Goal: Transaction & Acquisition: Book appointment/travel/reservation

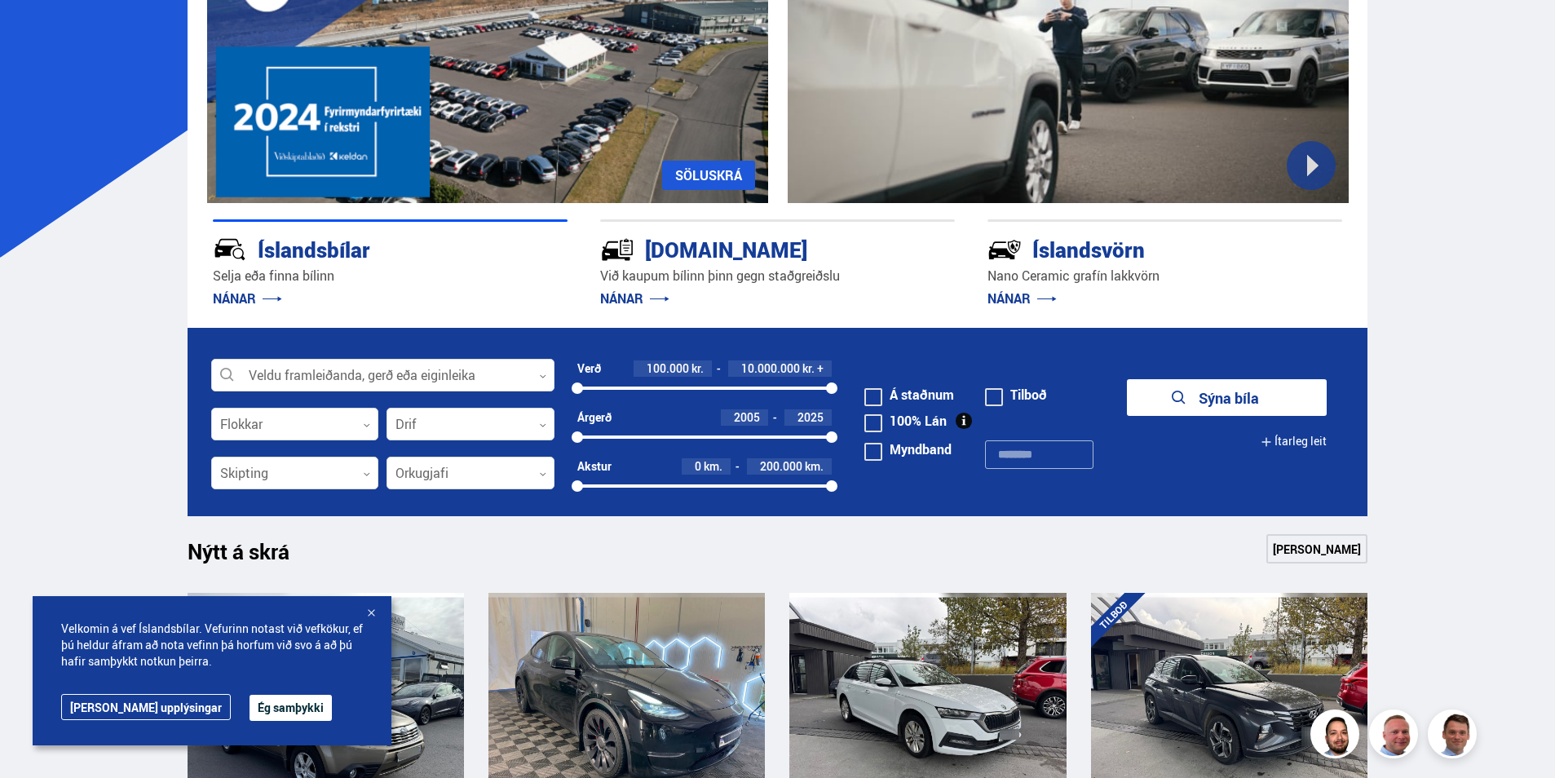
scroll to position [245, 0]
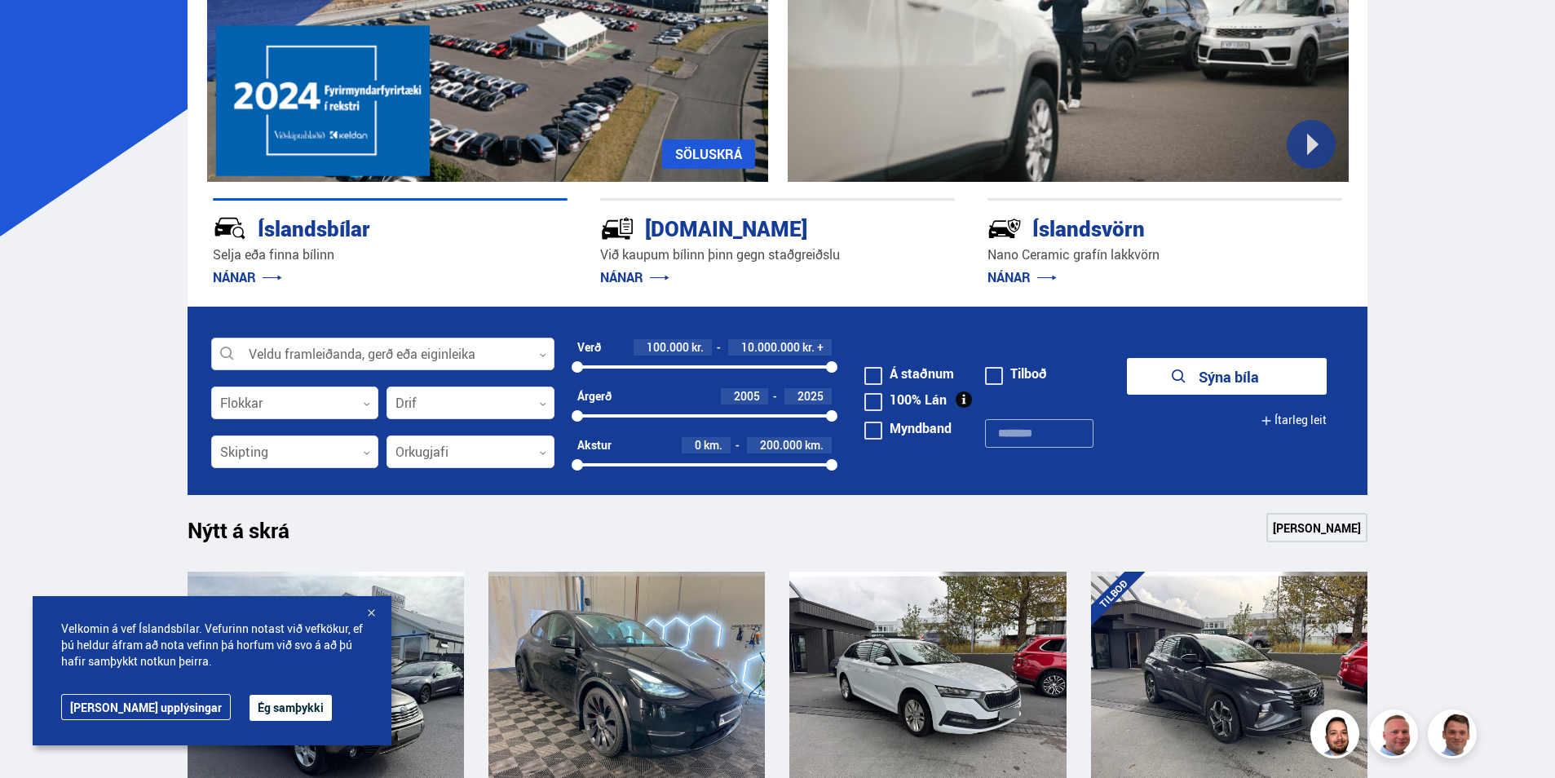
click at [540, 351] on icon at bounding box center [542, 354] width 7 height 7
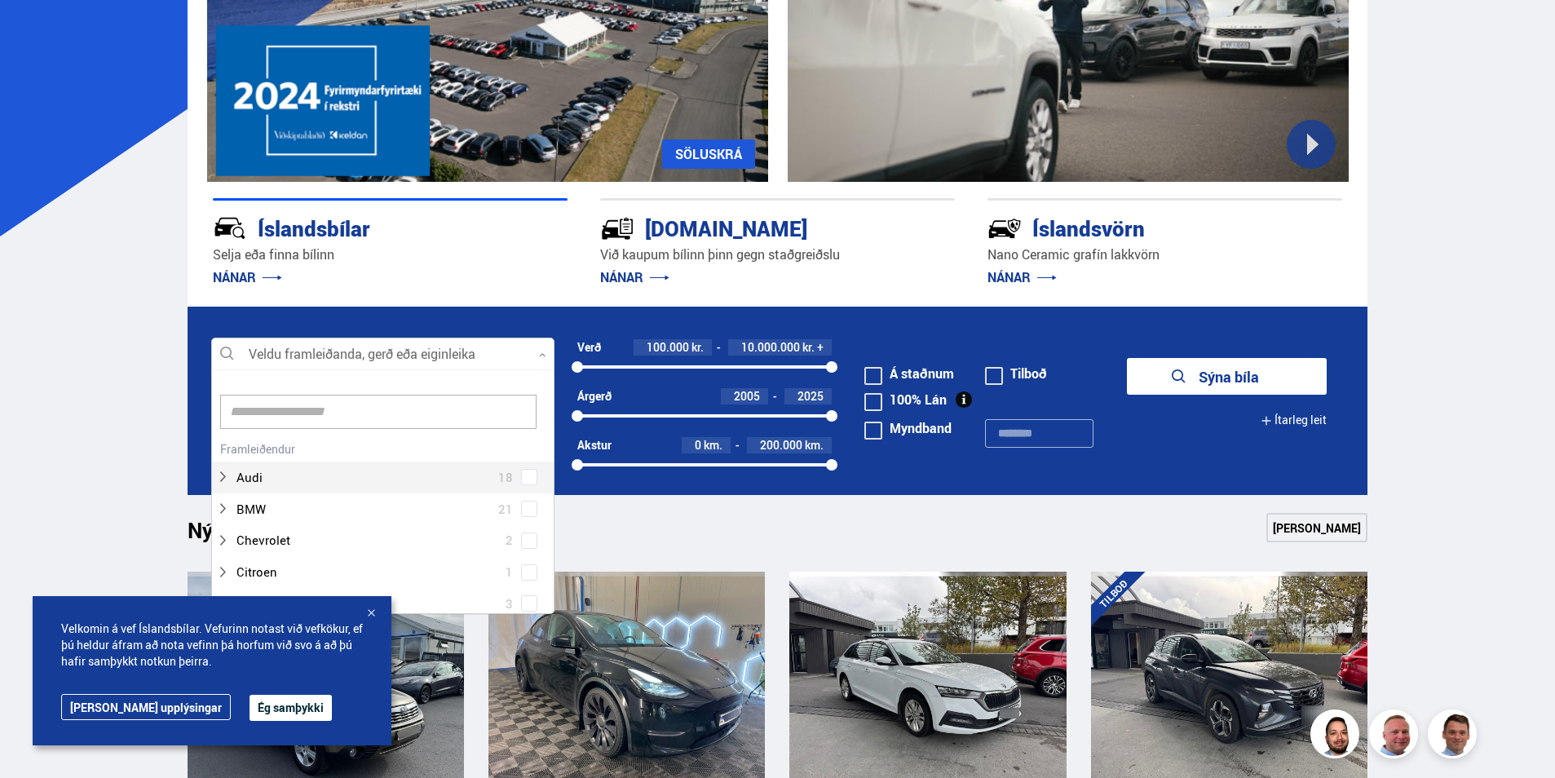
scroll to position [243, 338]
type input "*"
click at [248, 479] on span "VW" at bounding box center [245, 480] width 18 height 24
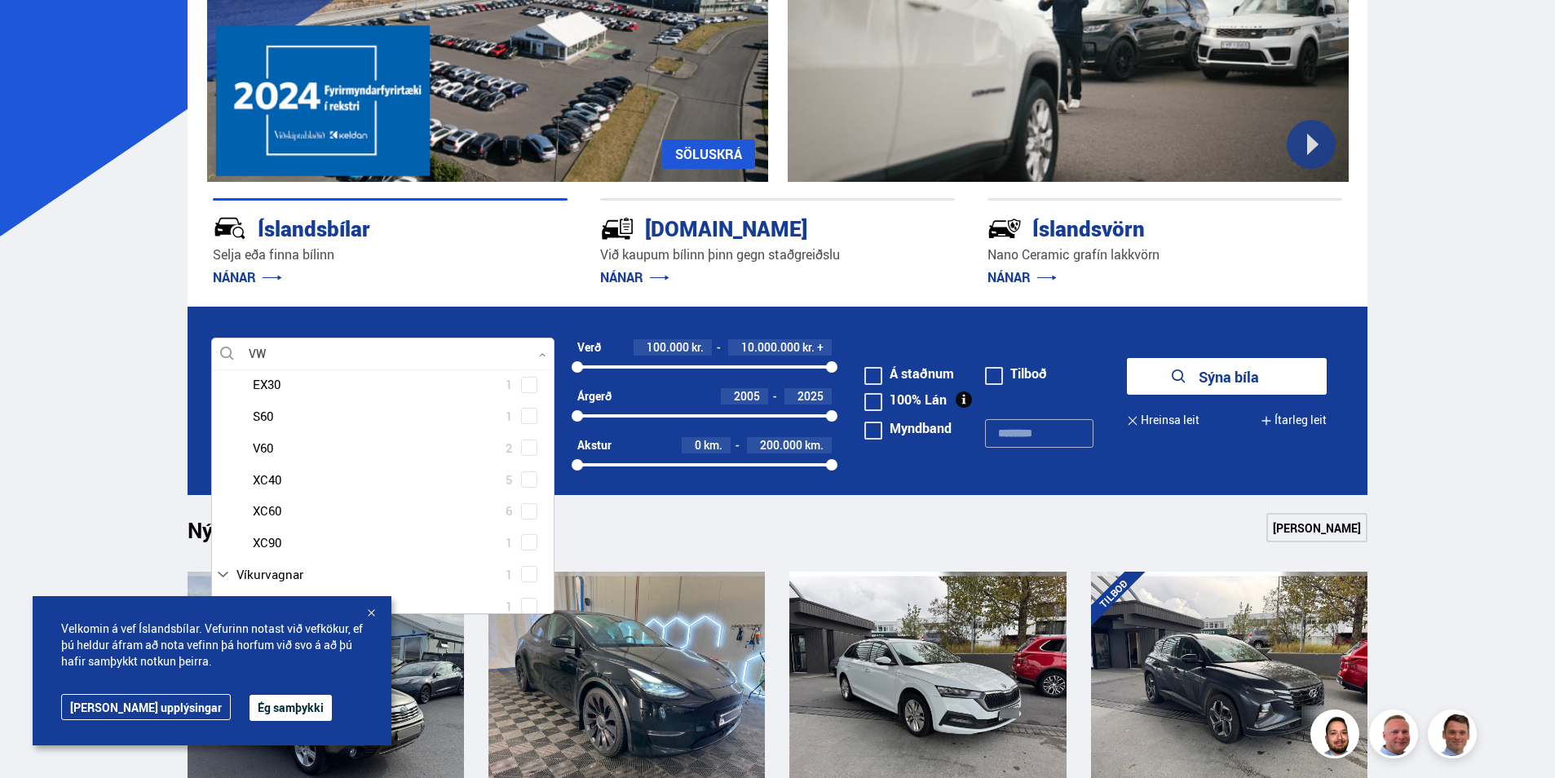
scroll to position [377, 0]
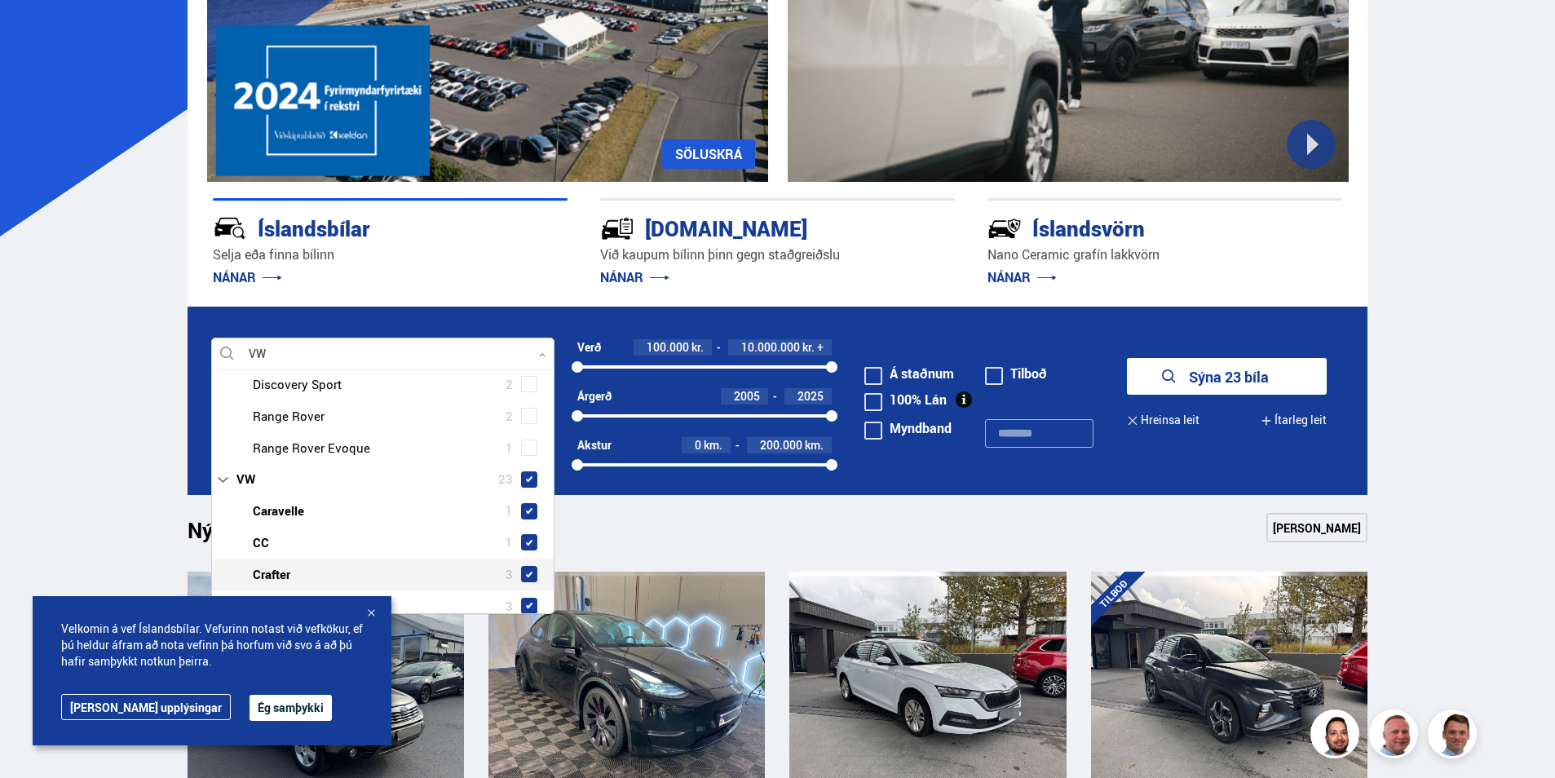
click at [249, 711] on button "Ég samþykki" at bounding box center [290, 708] width 82 height 26
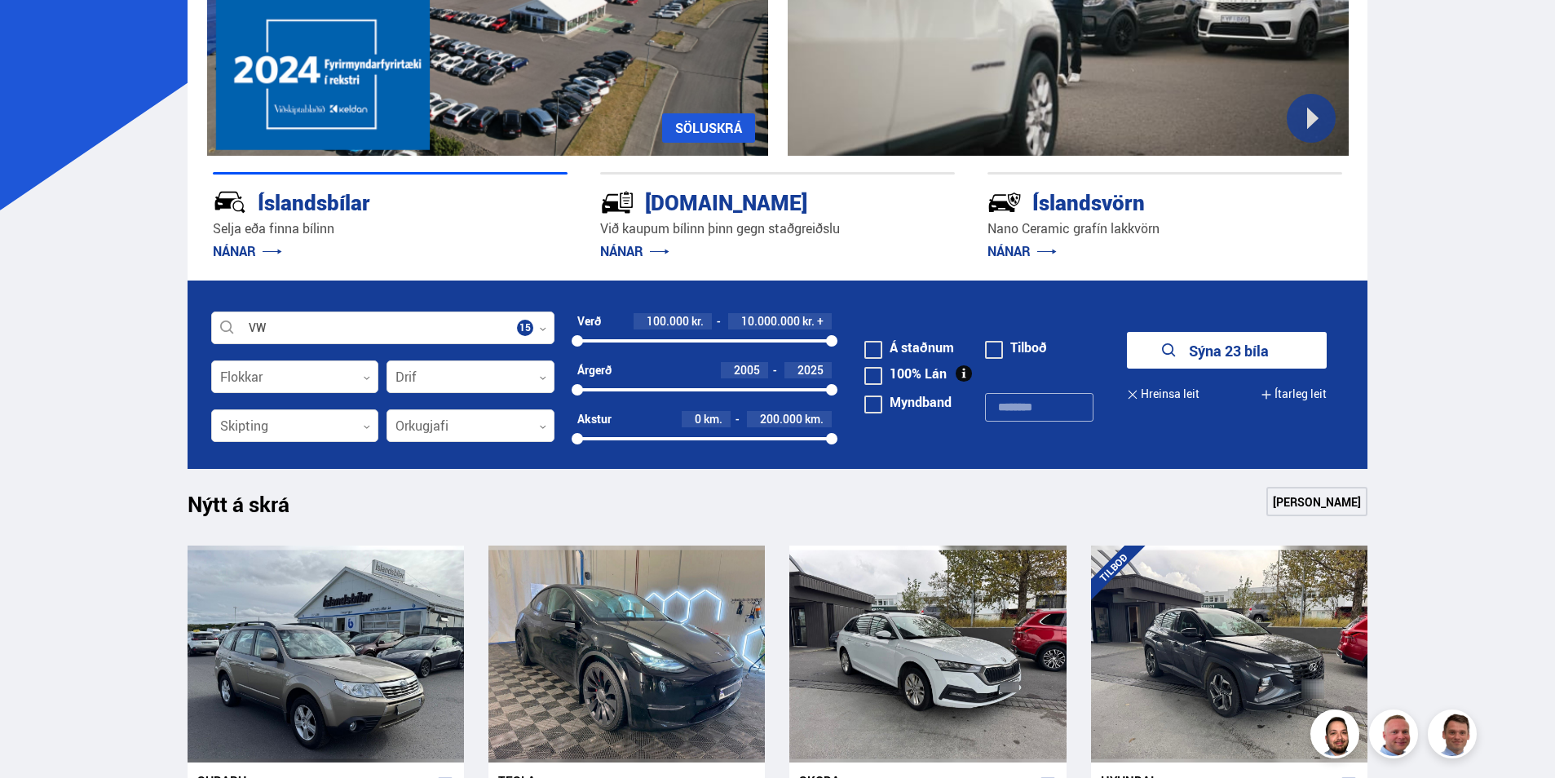
scroll to position [82, 0]
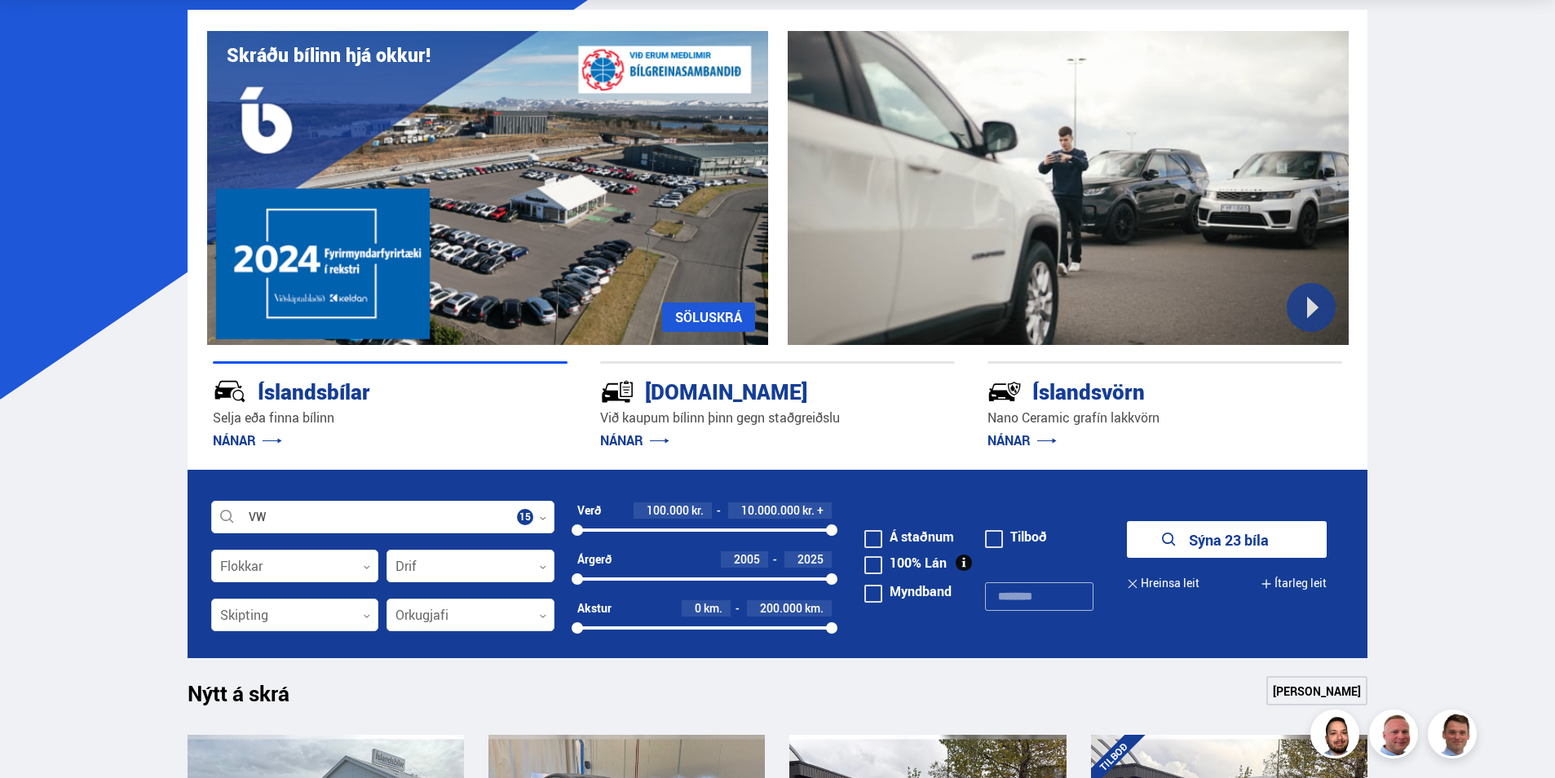
click at [1295, 580] on button "Ítarleg leit" at bounding box center [1293, 583] width 66 height 37
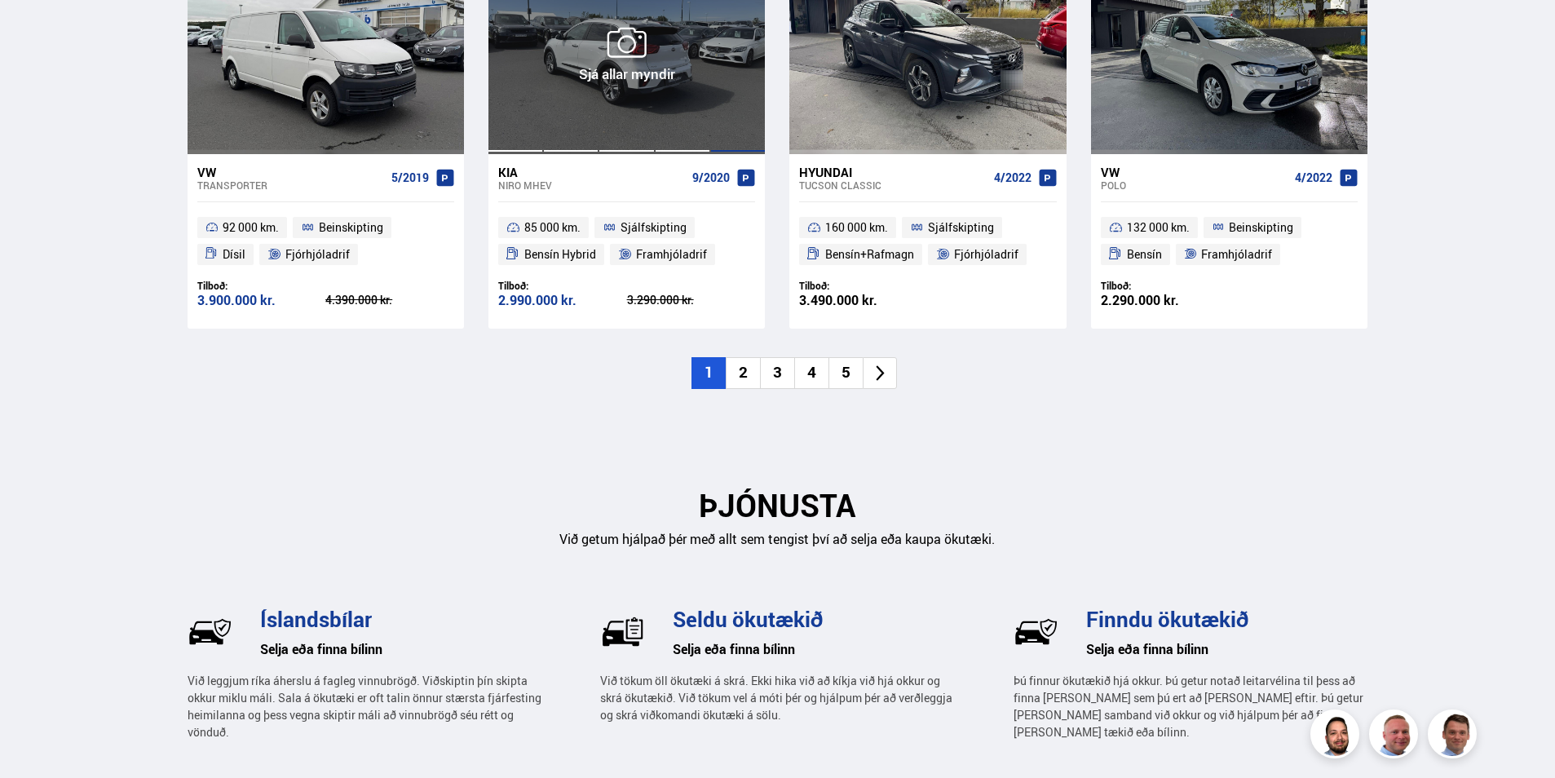
scroll to position [1957, 0]
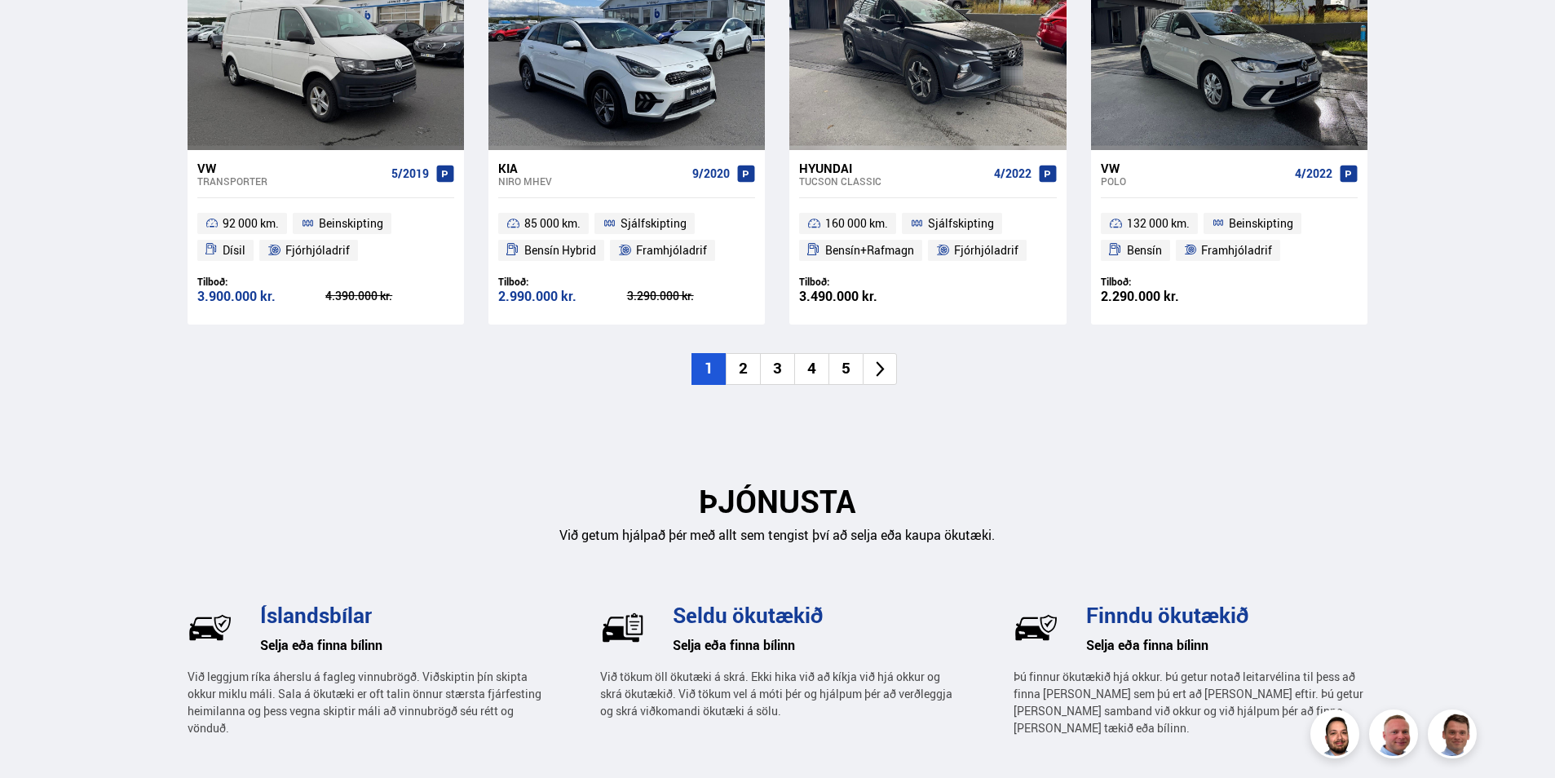
click at [747, 368] on li "2" at bounding box center [743, 369] width 34 height 32
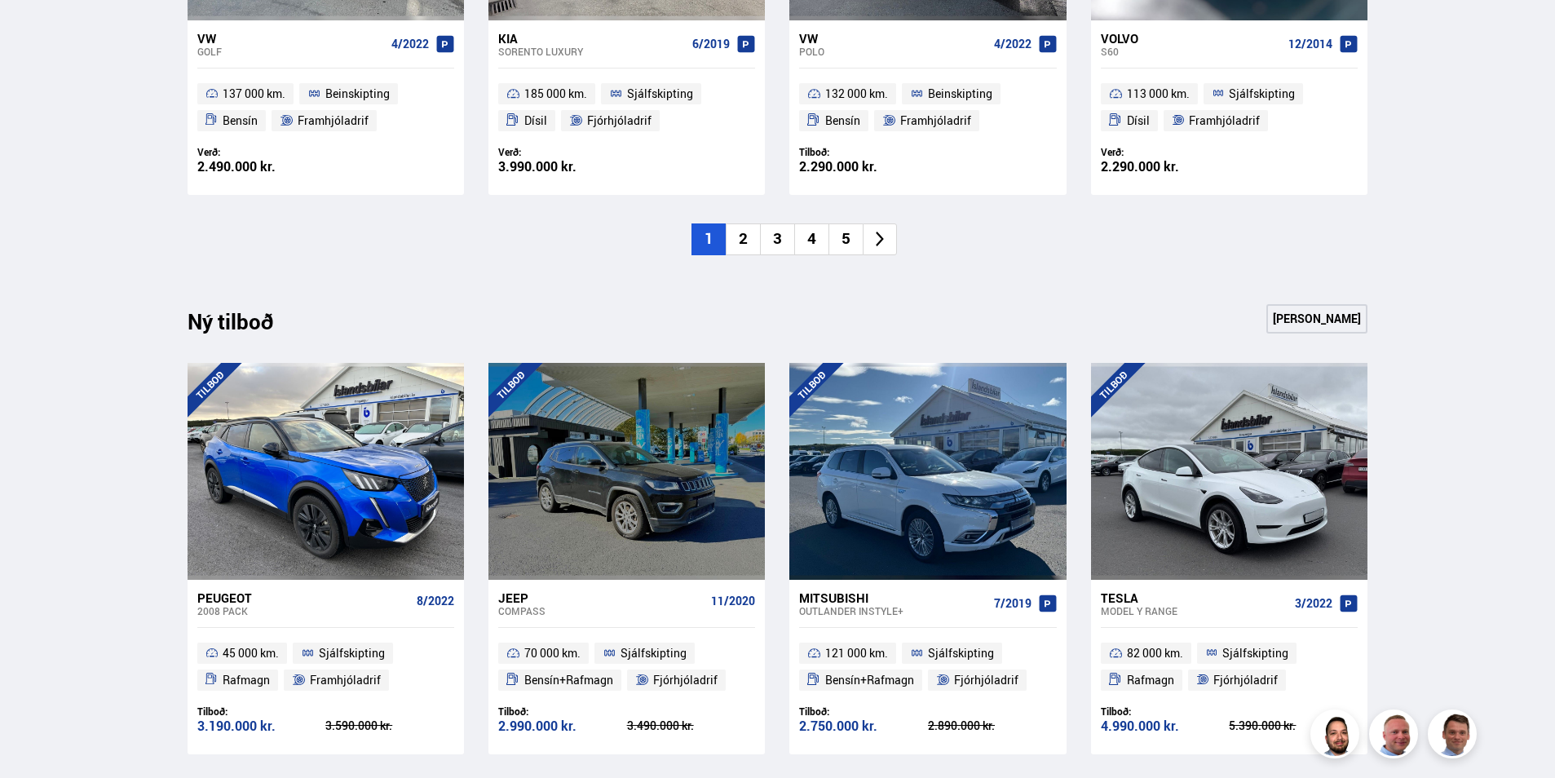
scroll to position [1386, 0]
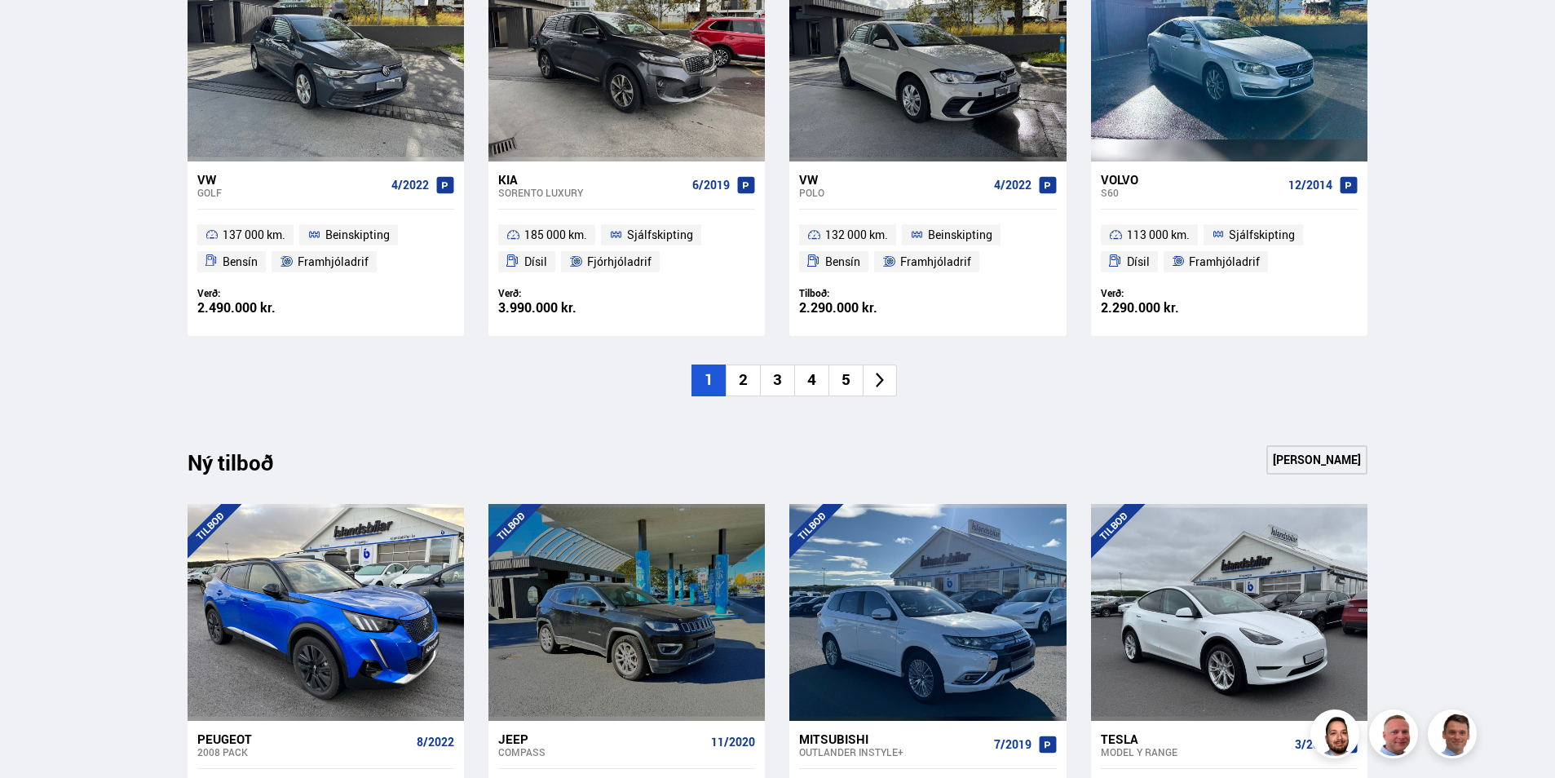
click at [754, 378] on li "2" at bounding box center [743, 380] width 34 height 32
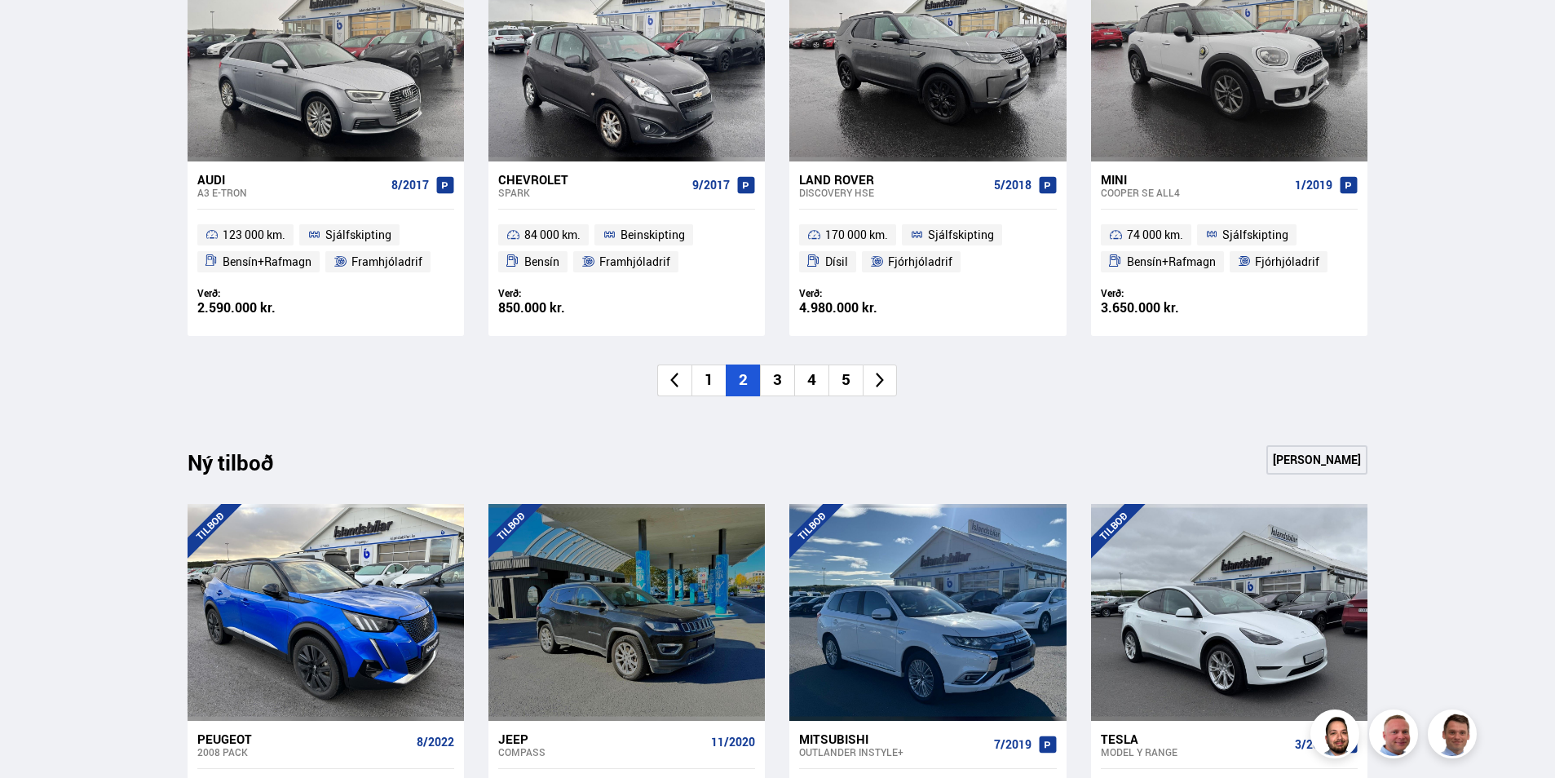
click at [774, 376] on li "3" at bounding box center [777, 380] width 34 height 32
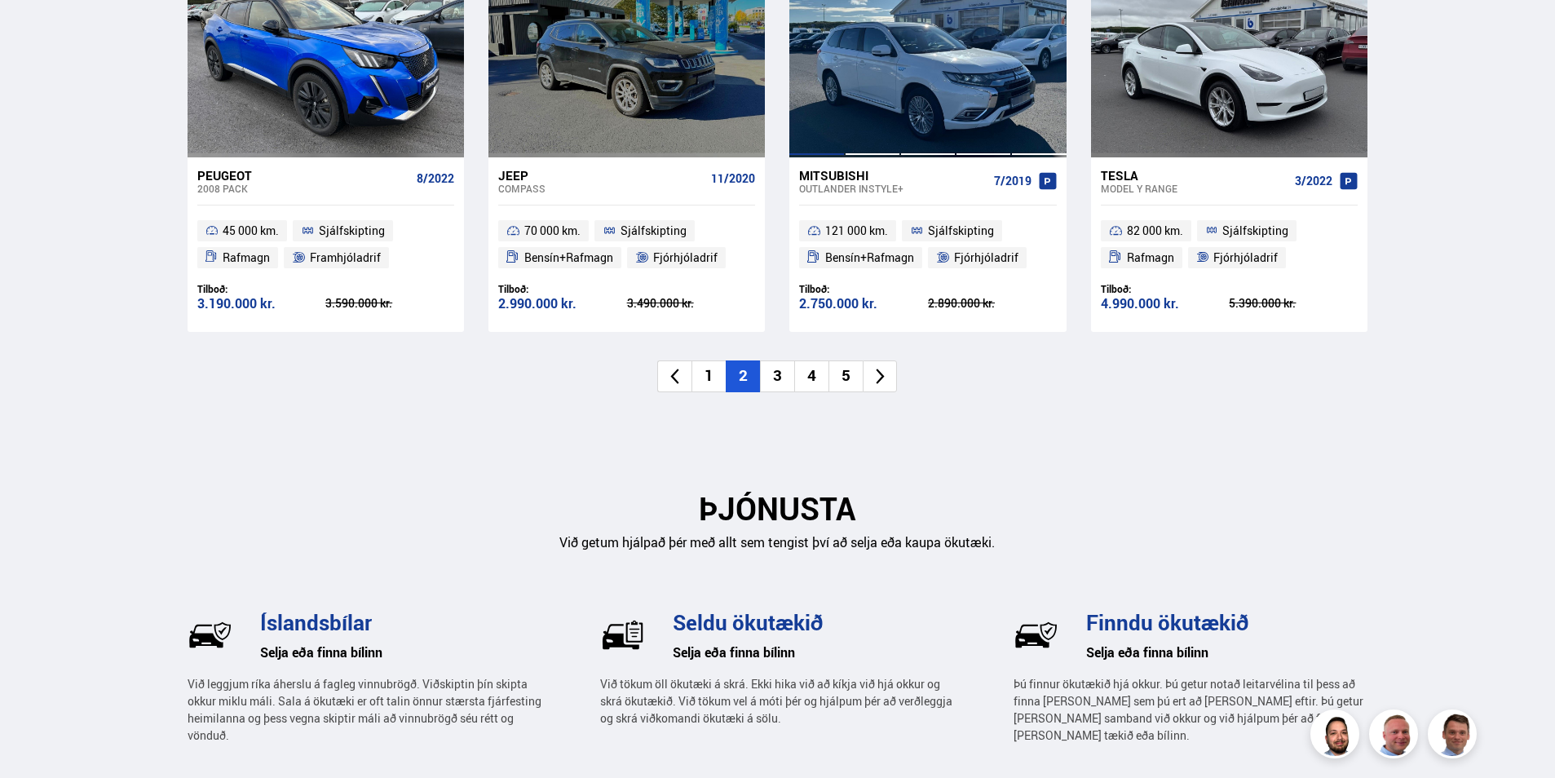
scroll to position [1957, 0]
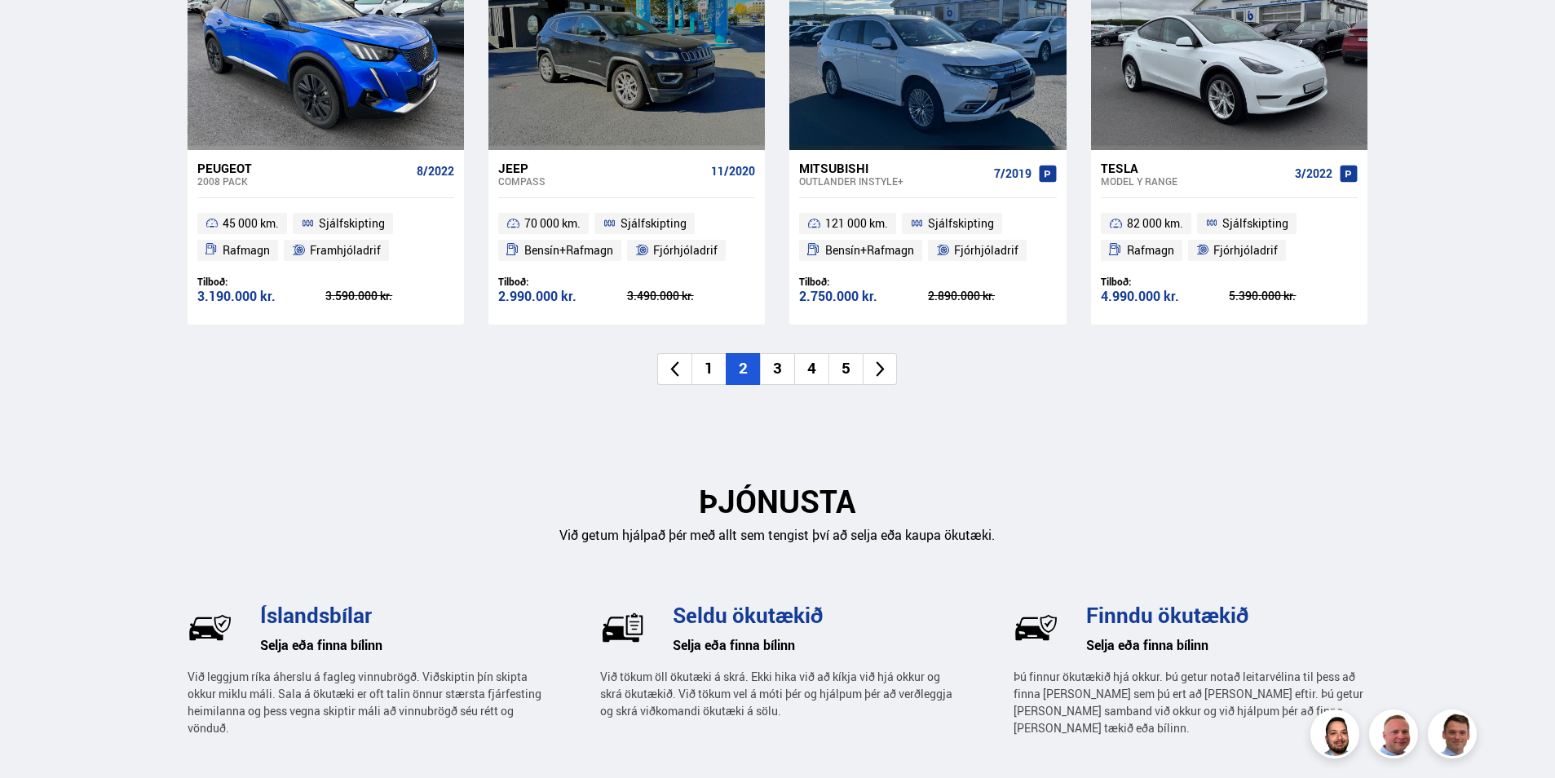
click at [770, 367] on li "3" at bounding box center [777, 369] width 34 height 32
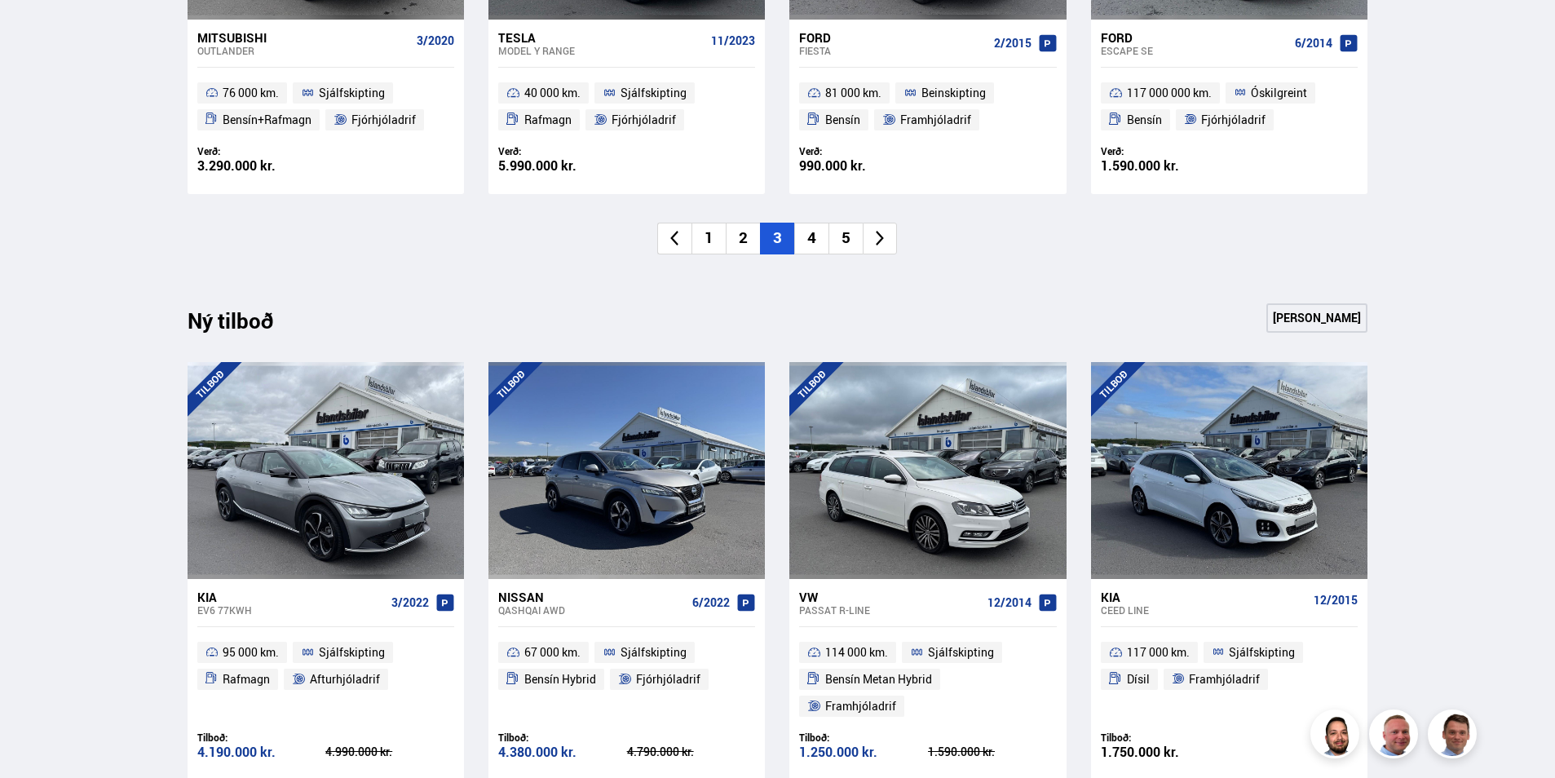
scroll to position [1875, 0]
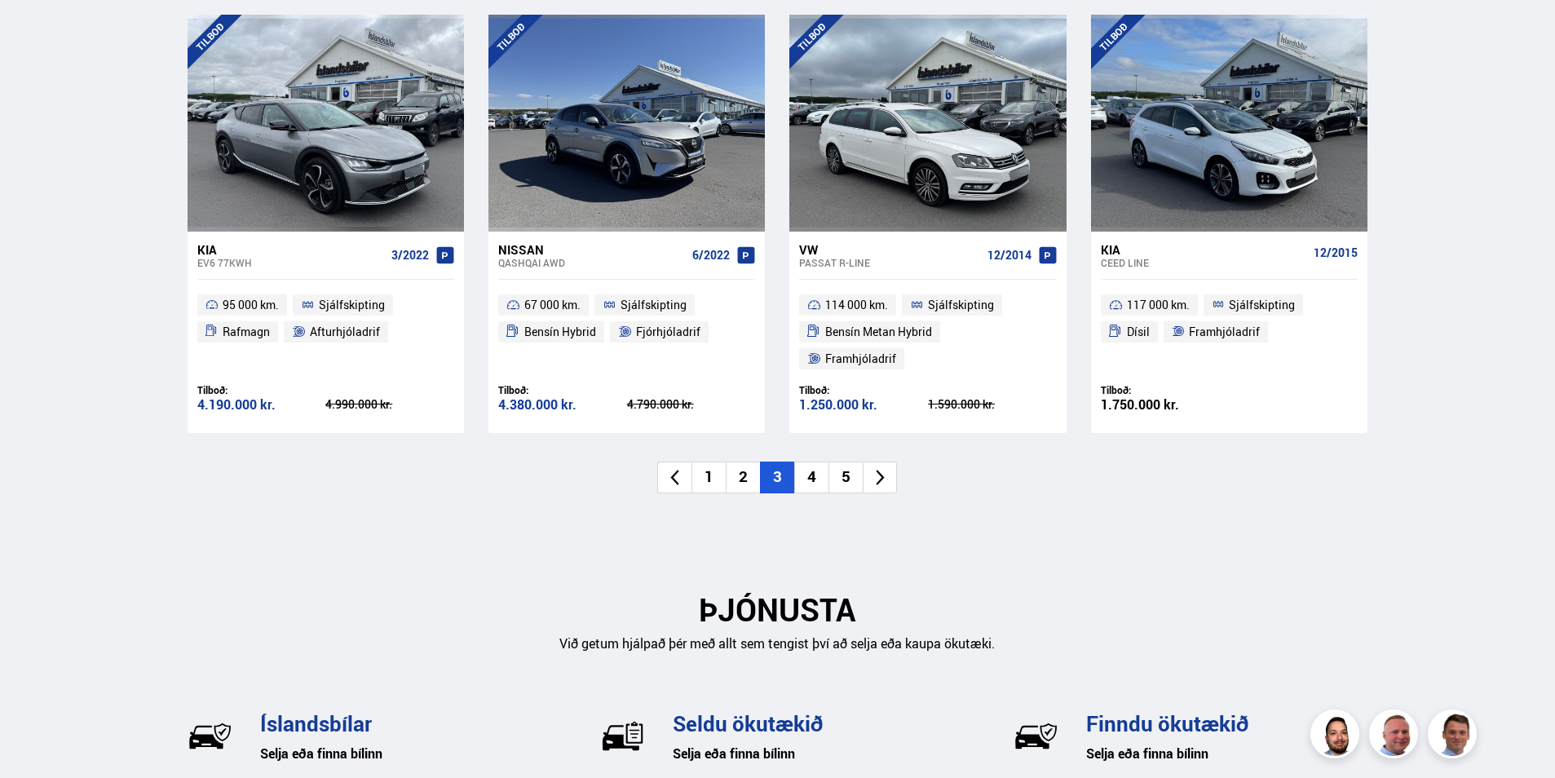
click at [818, 461] on li "4" at bounding box center [811, 477] width 34 height 32
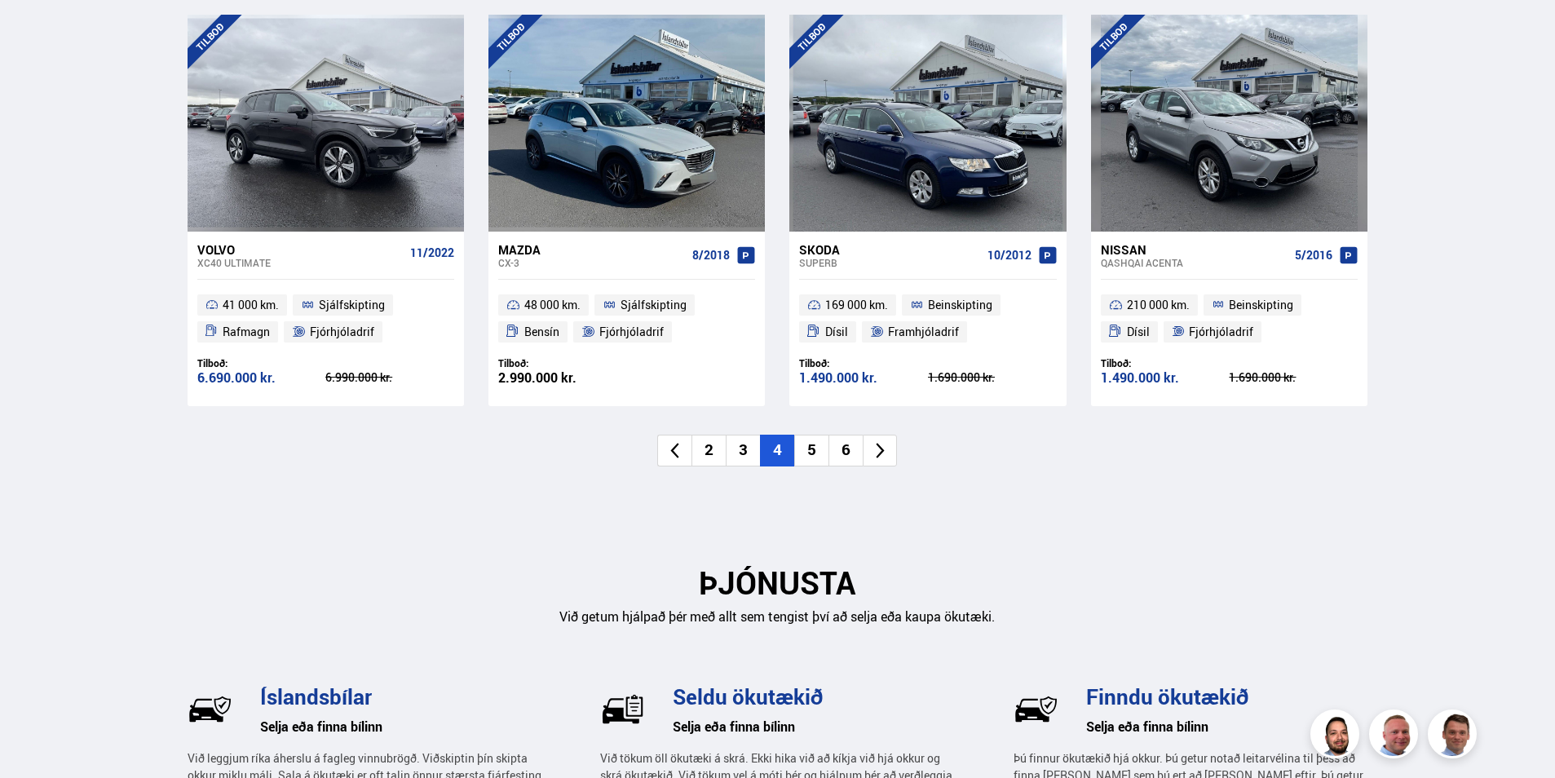
click at [811, 448] on li "5" at bounding box center [811, 451] width 34 height 32
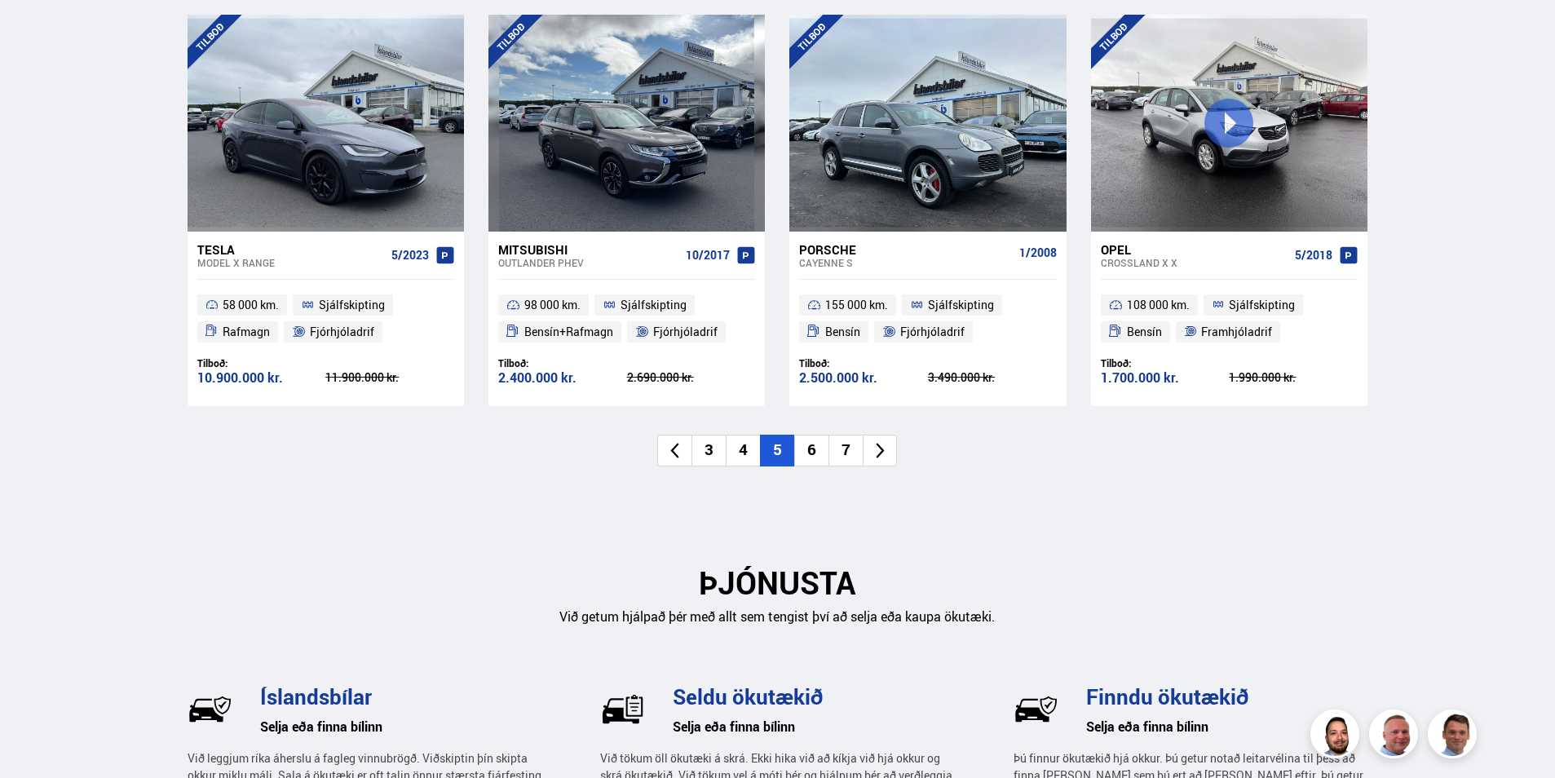
click at [810, 452] on li "6" at bounding box center [811, 451] width 34 height 32
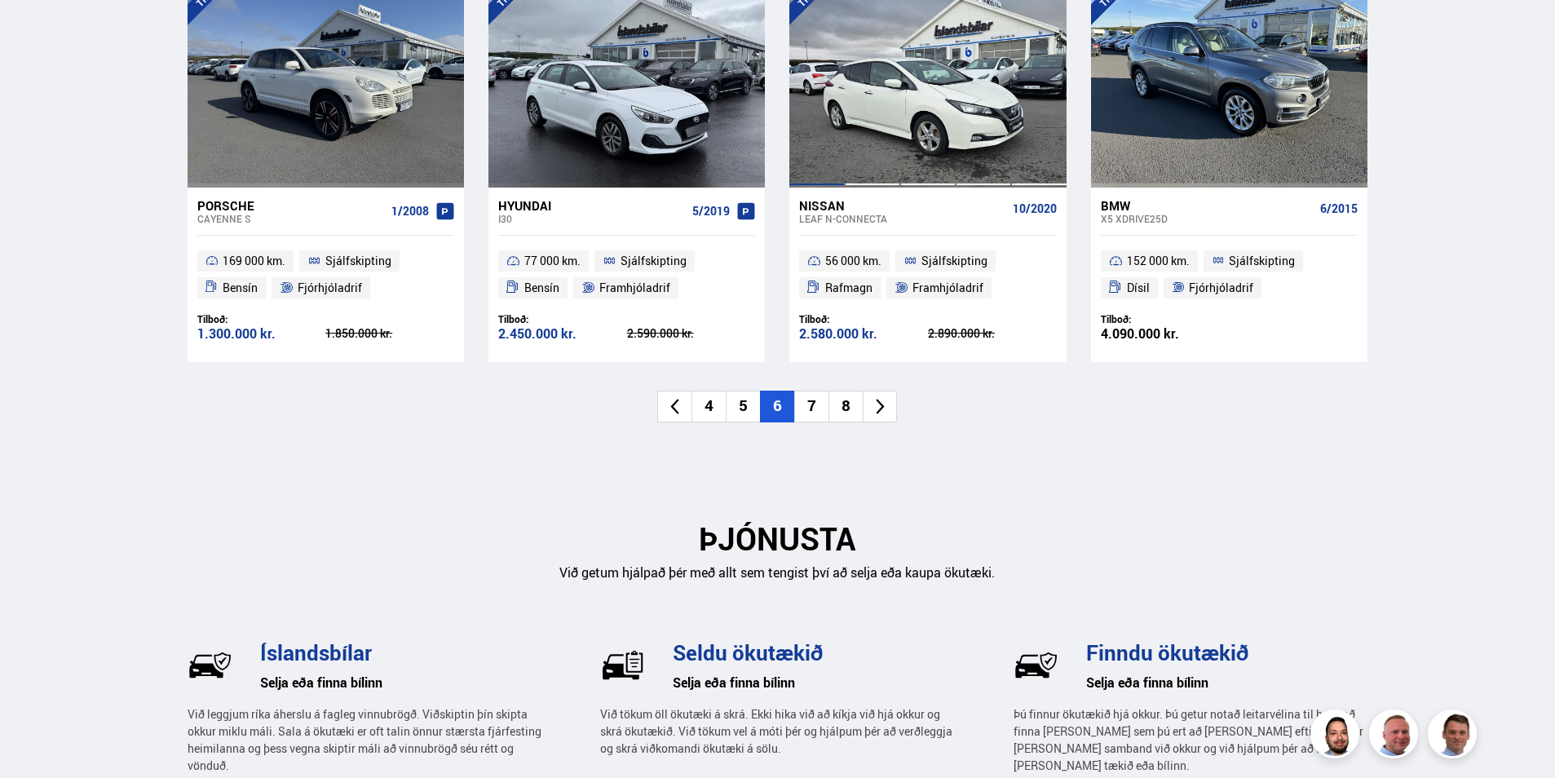
scroll to position [2038, 0]
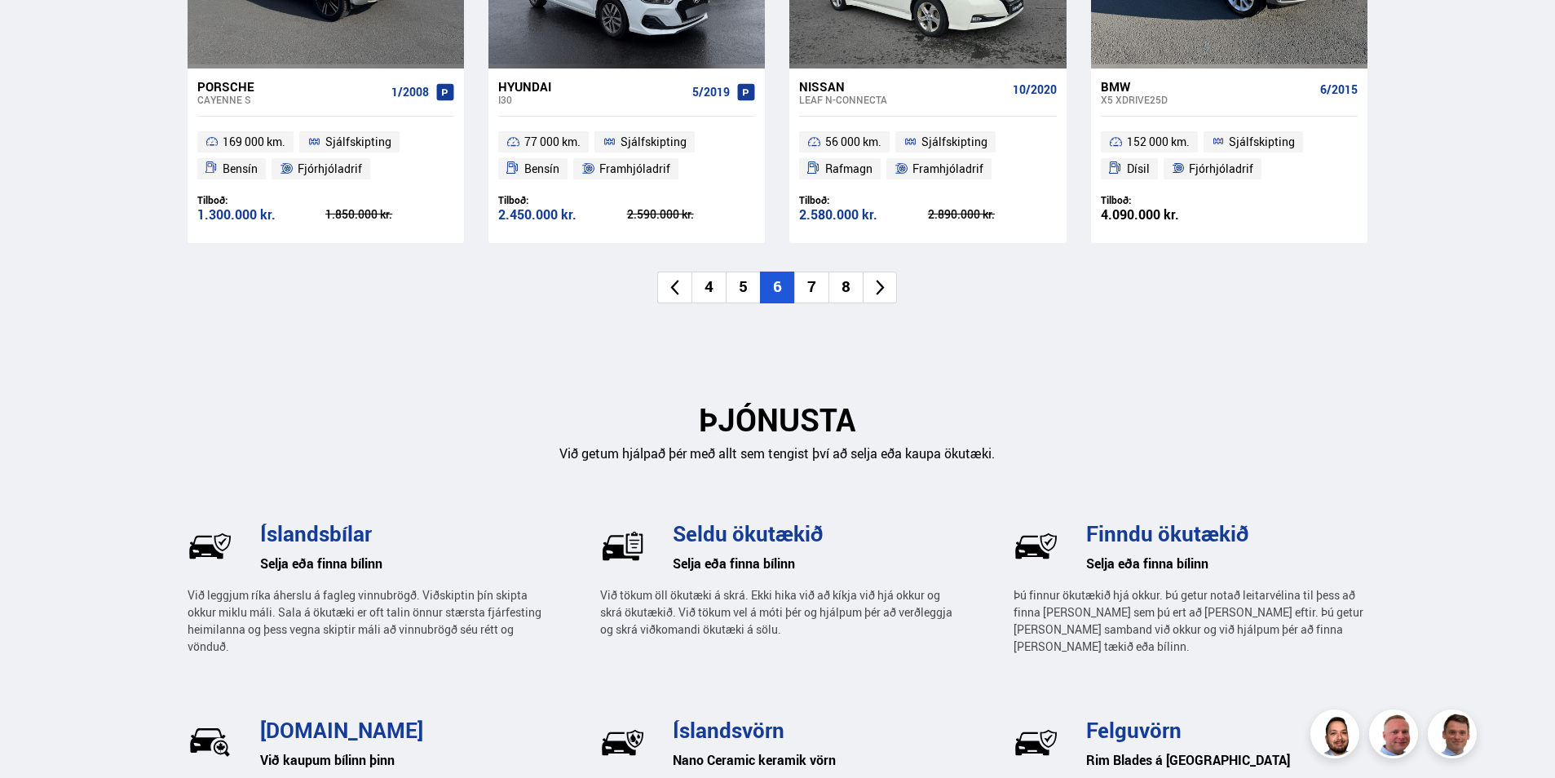
click at [814, 282] on li "7" at bounding box center [811, 287] width 34 height 32
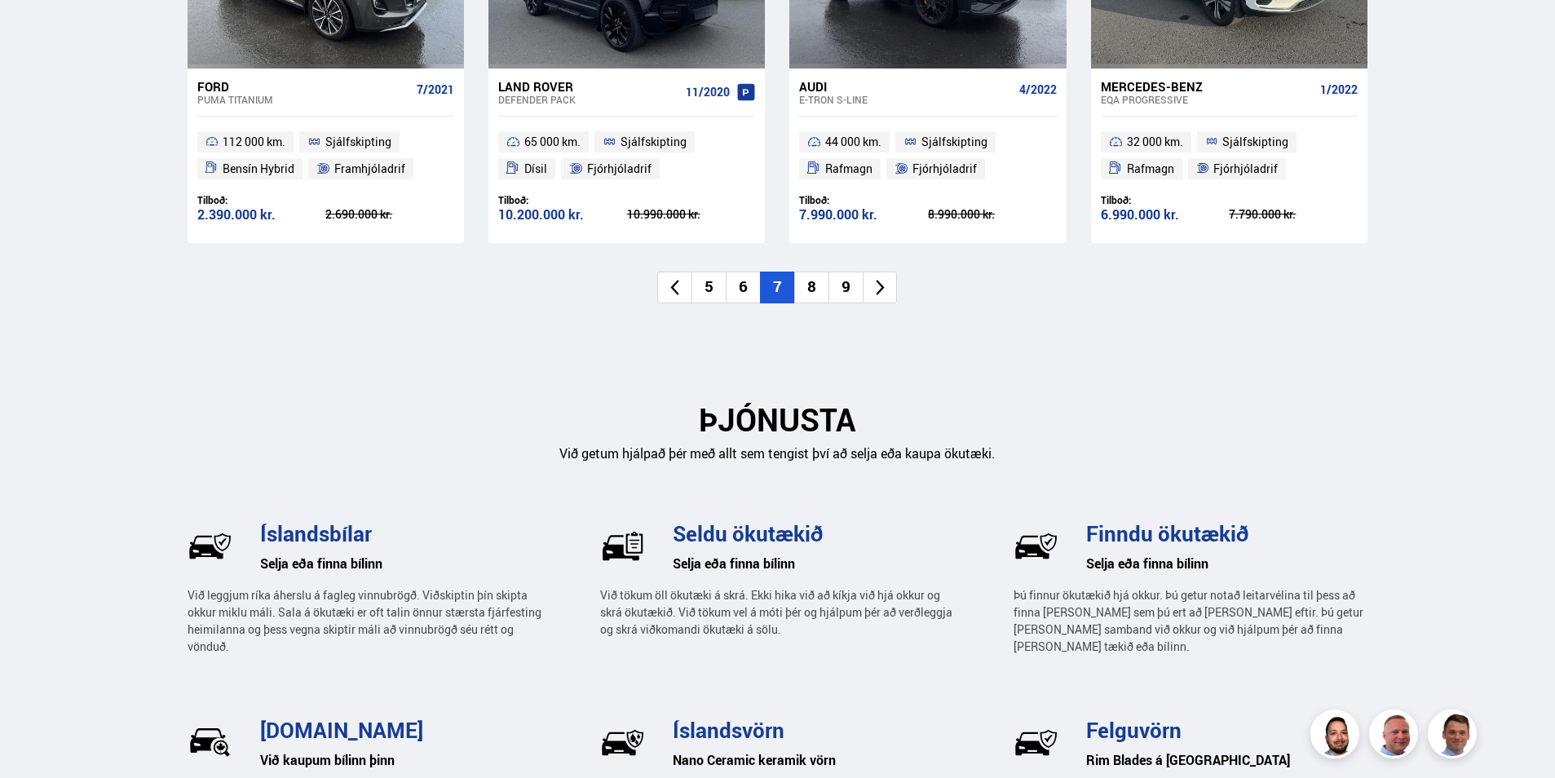
click at [822, 287] on li "8" at bounding box center [811, 287] width 34 height 32
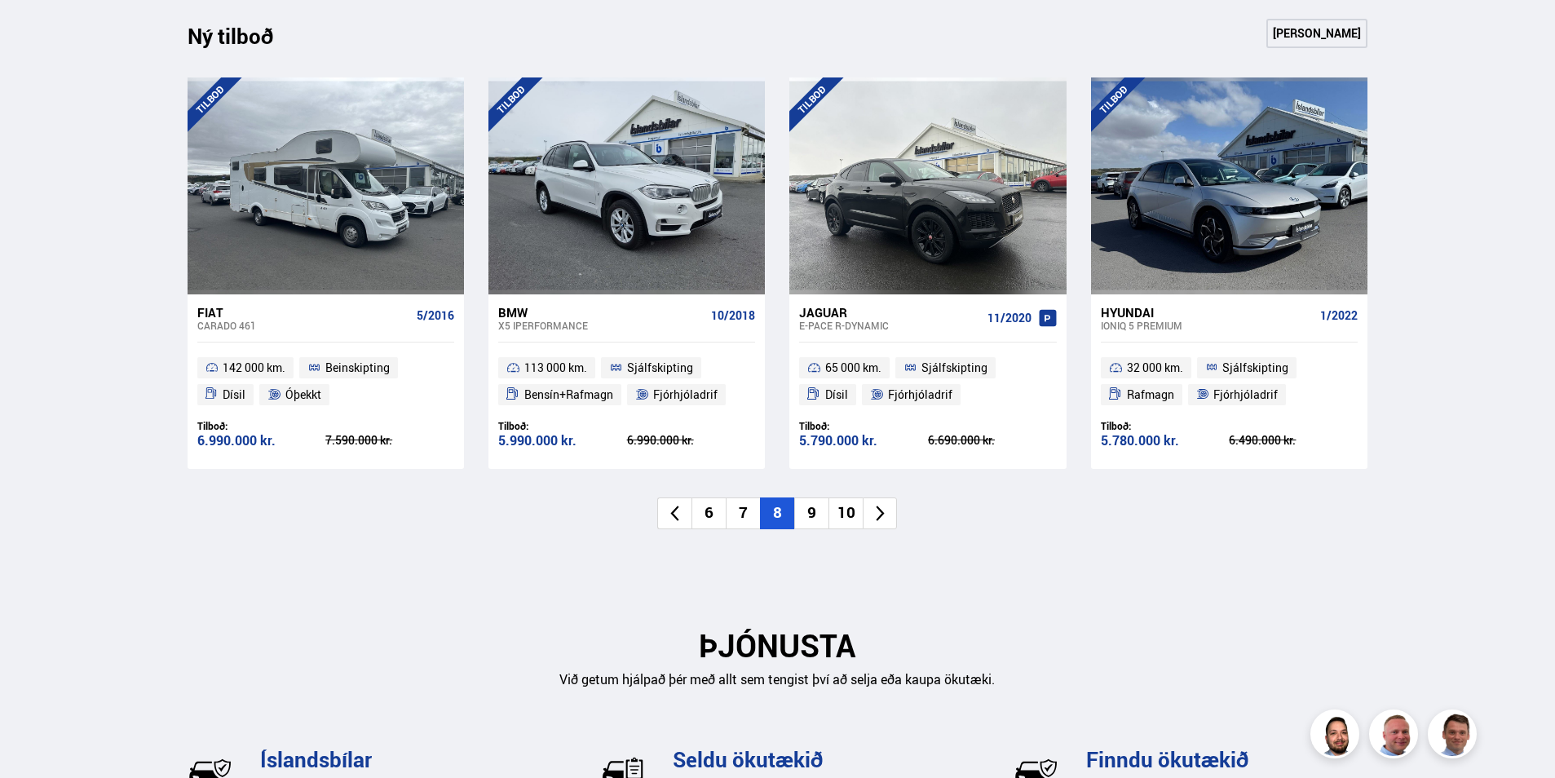
scroll to position [1957, 0]
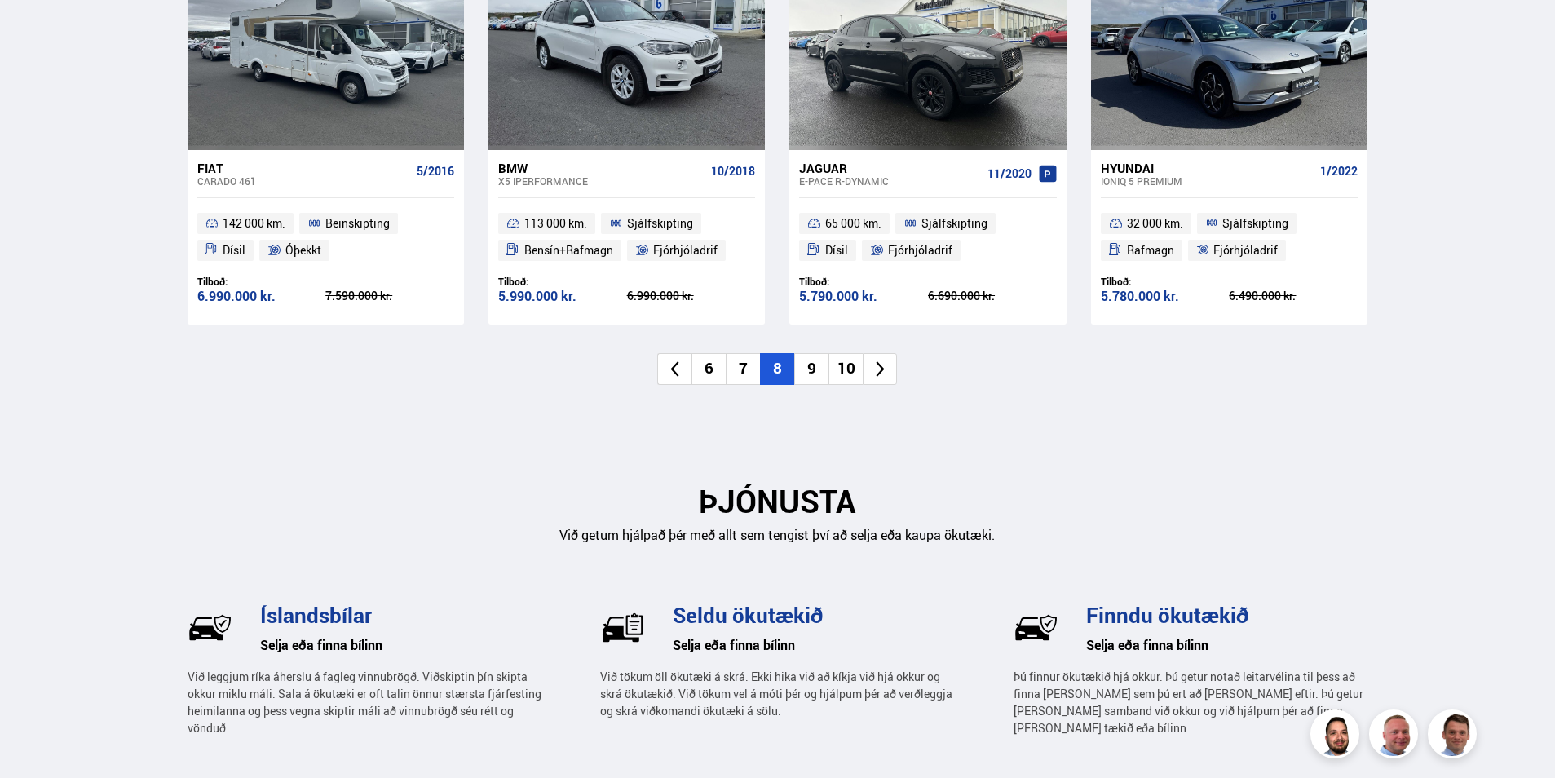
click at [818, 364] on li "9" at bounding box center [811, 369] width 34 height 32
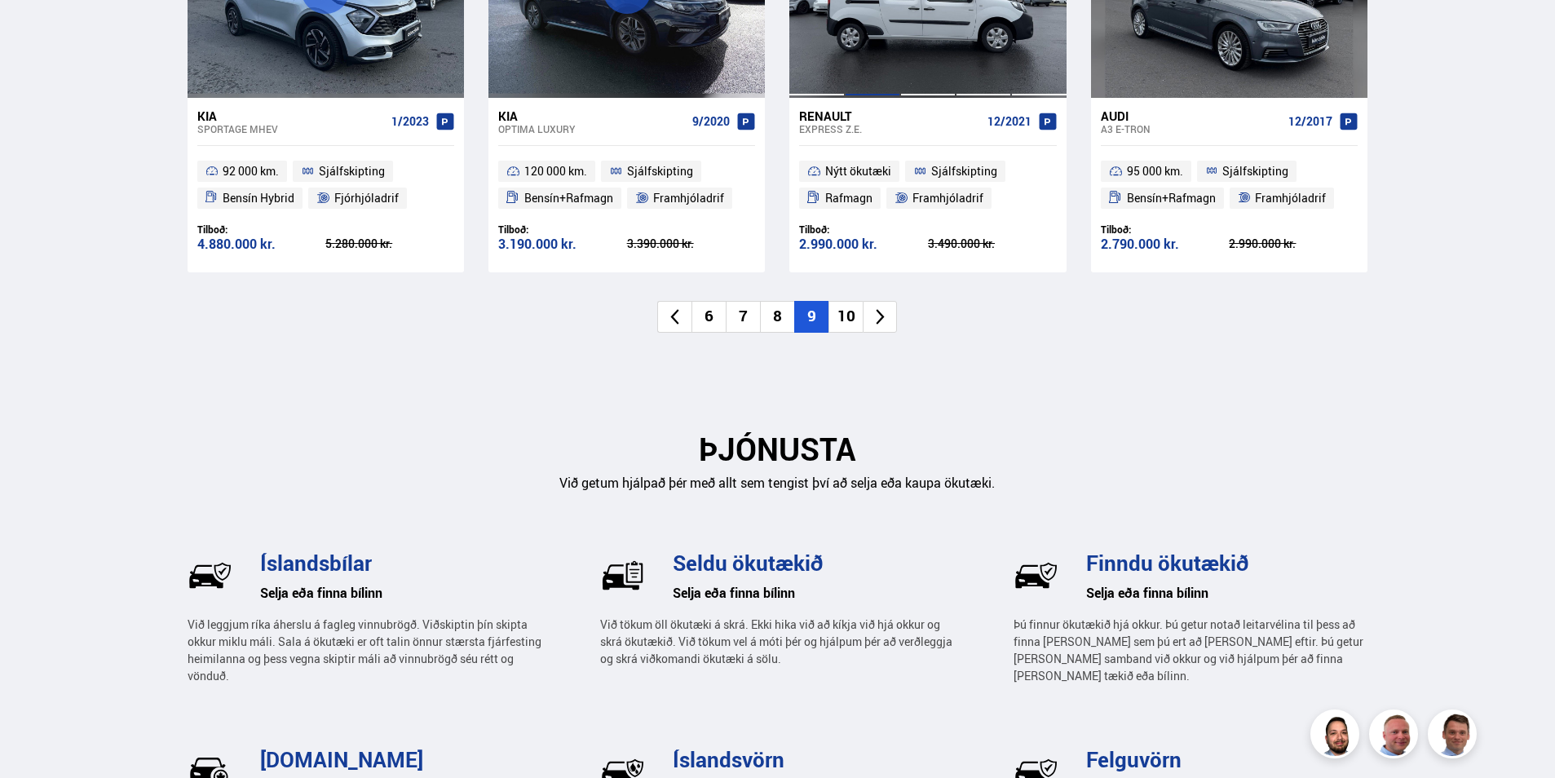
scroll to position [2038, 0]
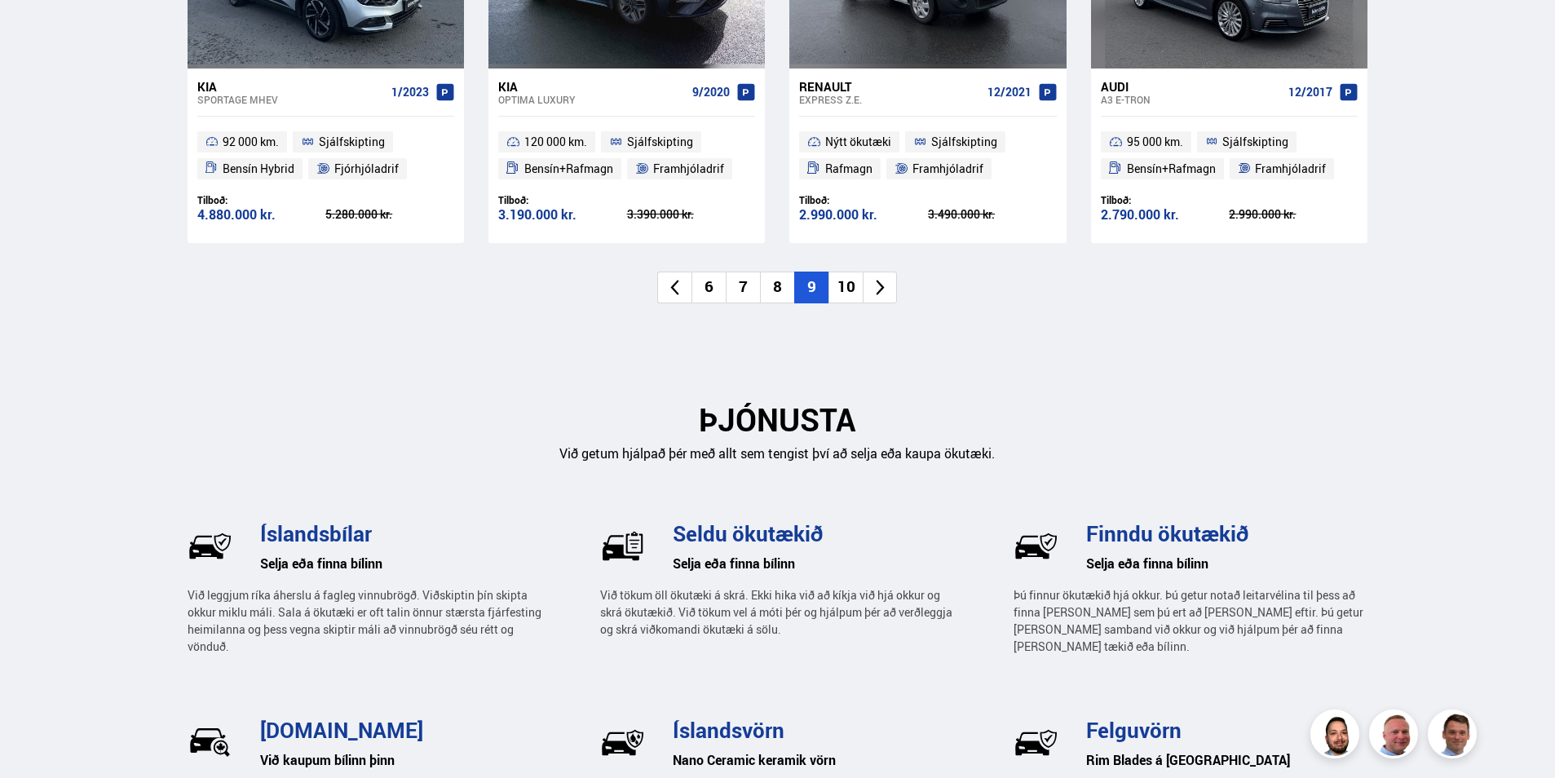
click at [847, 284] on li "10" at bounding box center [845, 287] width 34 height 32
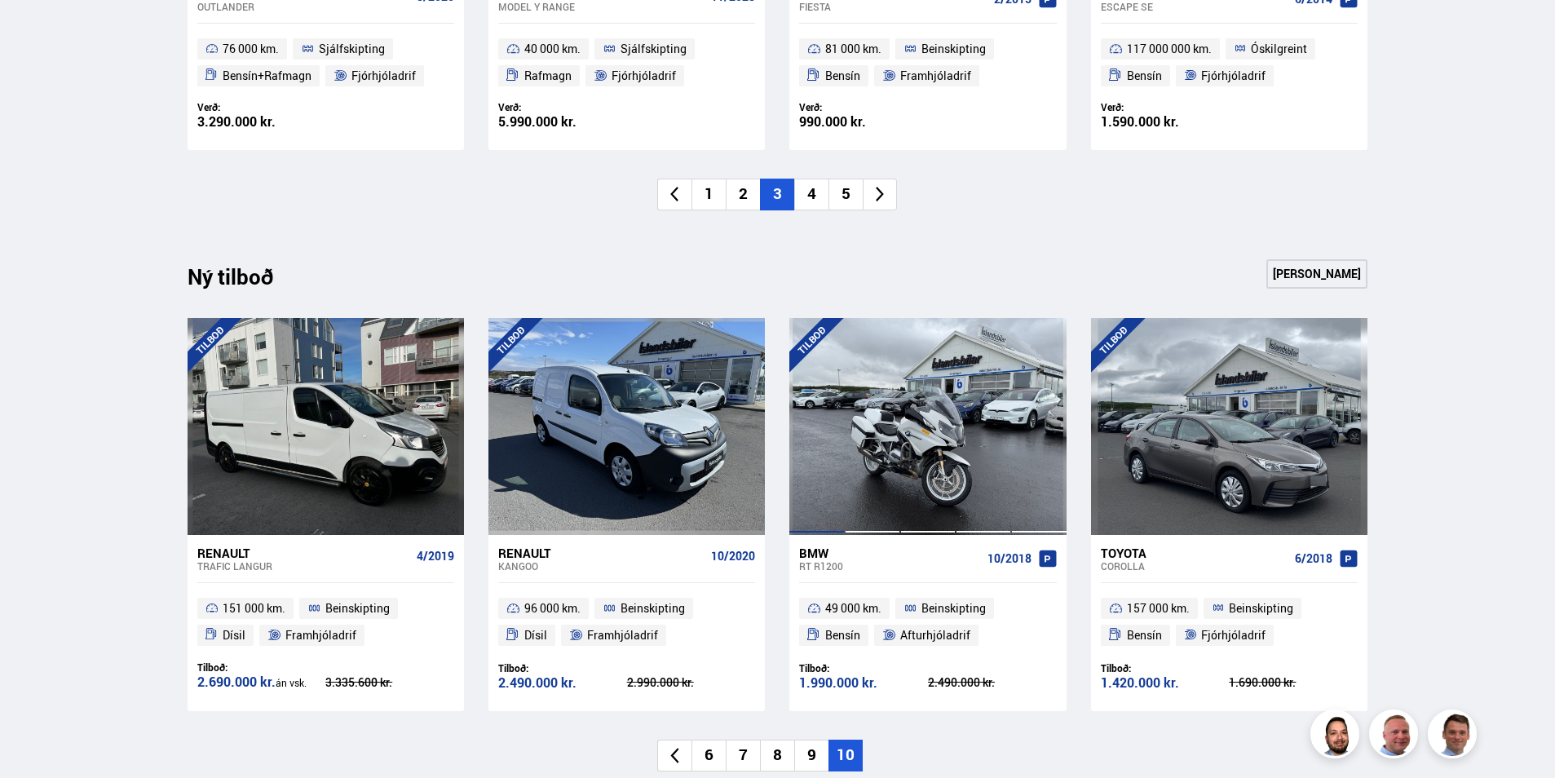
scroll to position [1549, 0]
